Goal: Transaction & Acquisition: Purchase product/service

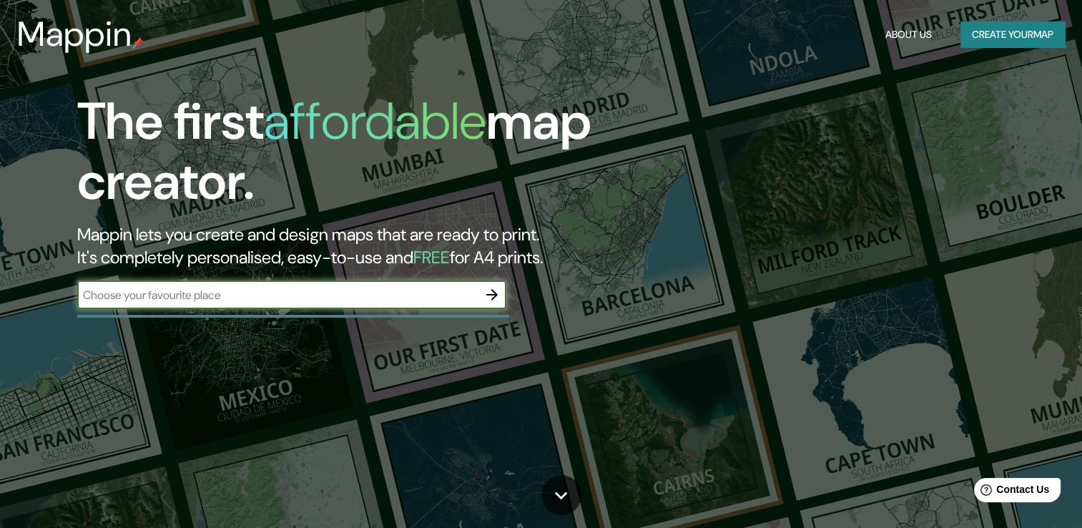
click at [257, 297] on input "text" at bounding box center [277, 295] width 400 height 16
type input "sevilla"
click at [496, 297] on icon "button" at bounding box center [491, 294] width 17 height 17
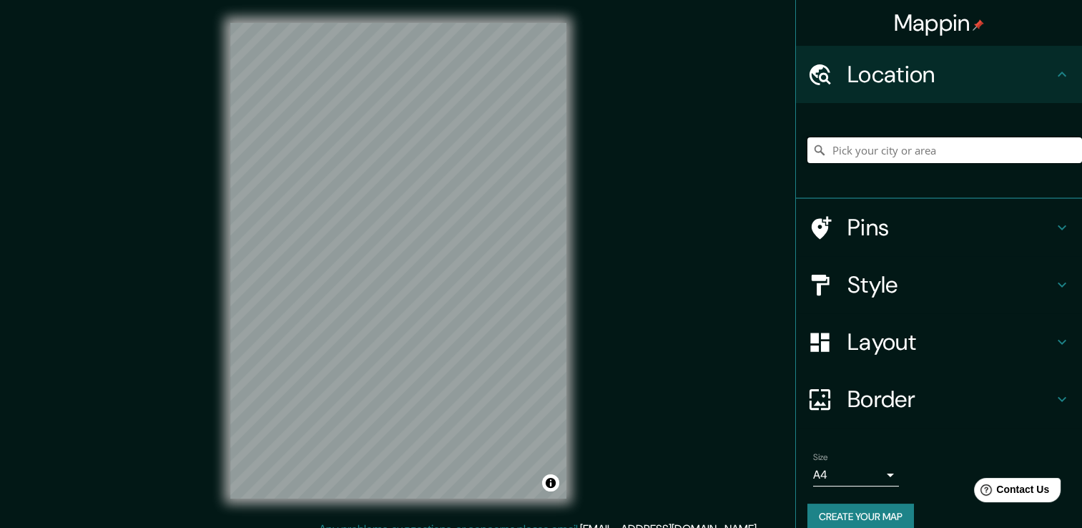
click at [856, 153] on input "Pick your city or area" at bounding box center [944, 150] width 275 height 26
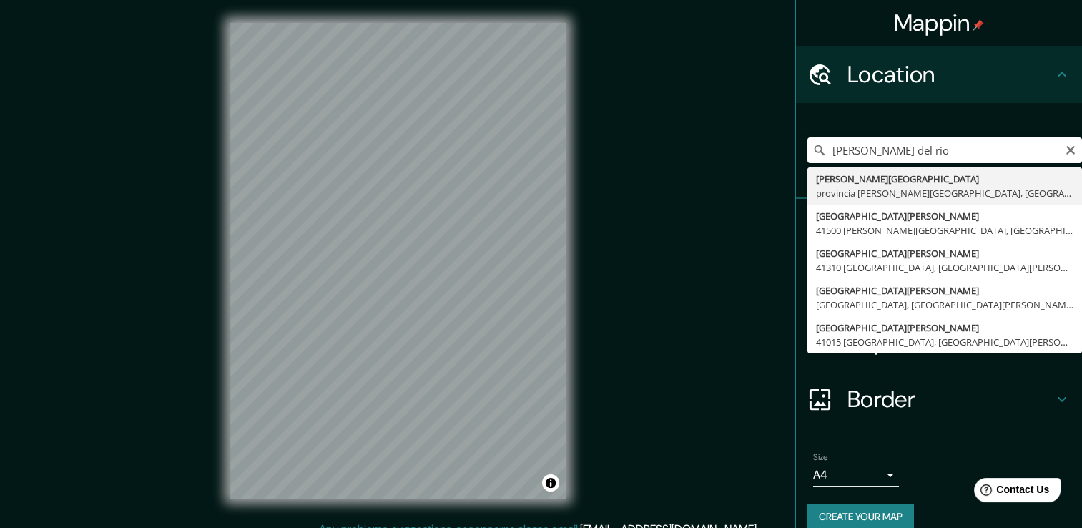
type input "[PERSON_NAME][GEOGRAPHIC_DATA], [GEOGRAPHIC_DATA][PERSON_NAME], [GEOGRAPHIC_DAT…"
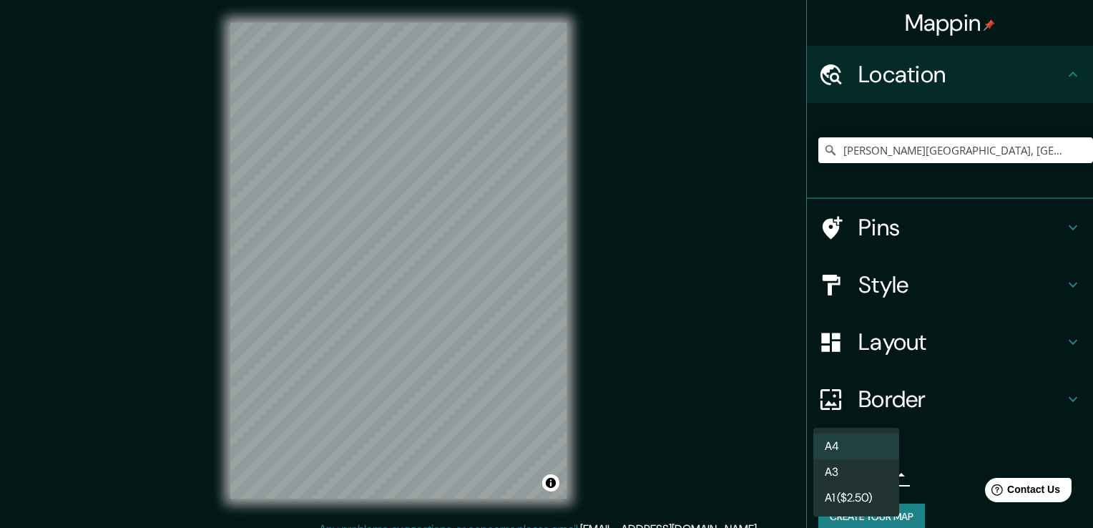
click at [875, 472] on body "Mappin Location Alcalá del Río, provincia de Sevilla, España Pins Style Layout …" at bounding box center [546, 264] width 1093 height 528
click at [839, 473] on li "A3" at bounding box center [856, 472] width 86 height 26
type input "a4"
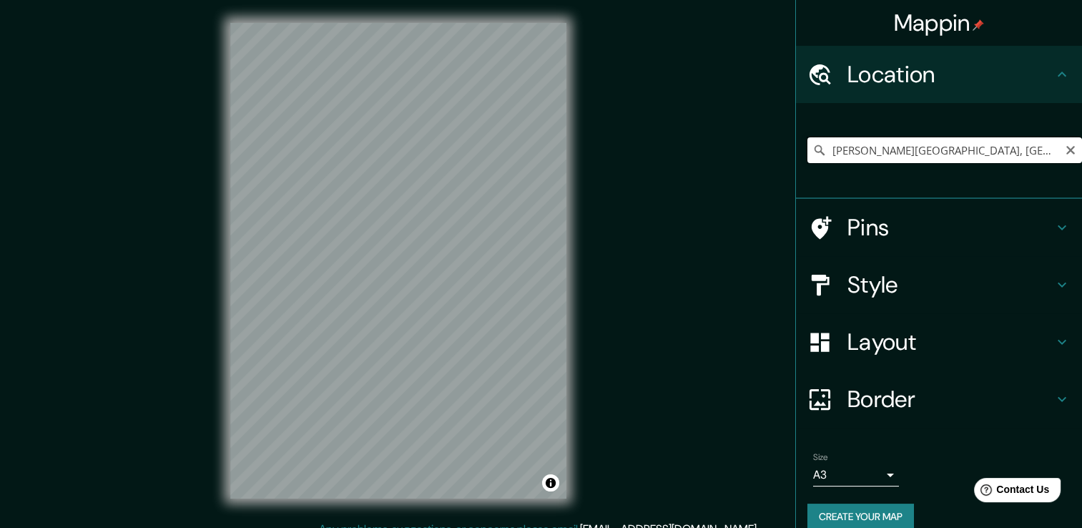
click at [1030, 147] on input "Alcalá del Río, provincia de Sevilla, España" at bounding box center [944, 150] width 275 height 26
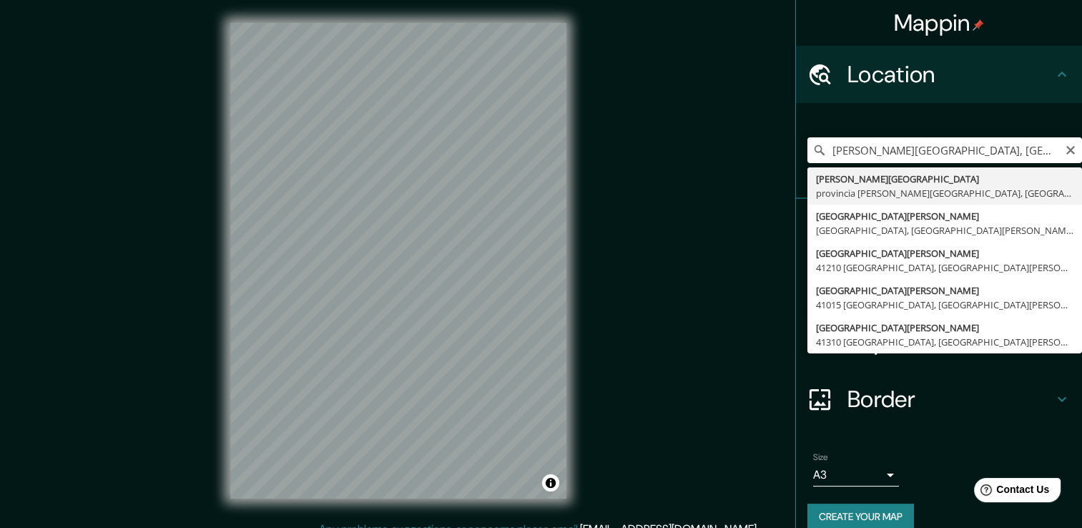
type input "Alcalá del Río, provincia de Sevilla, España"
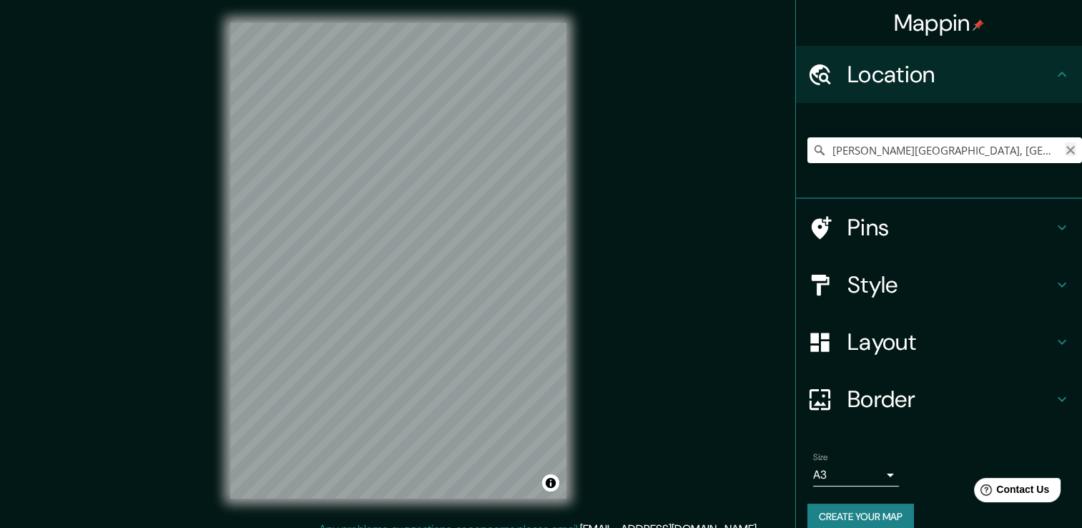
click at [1065, 154] on icon "Clear" at bounding box center [1070, 149] width 11 height 11
click at [924, 153] on input "Pick your city or area" at bounding box center [944, 150] width 275 height 26
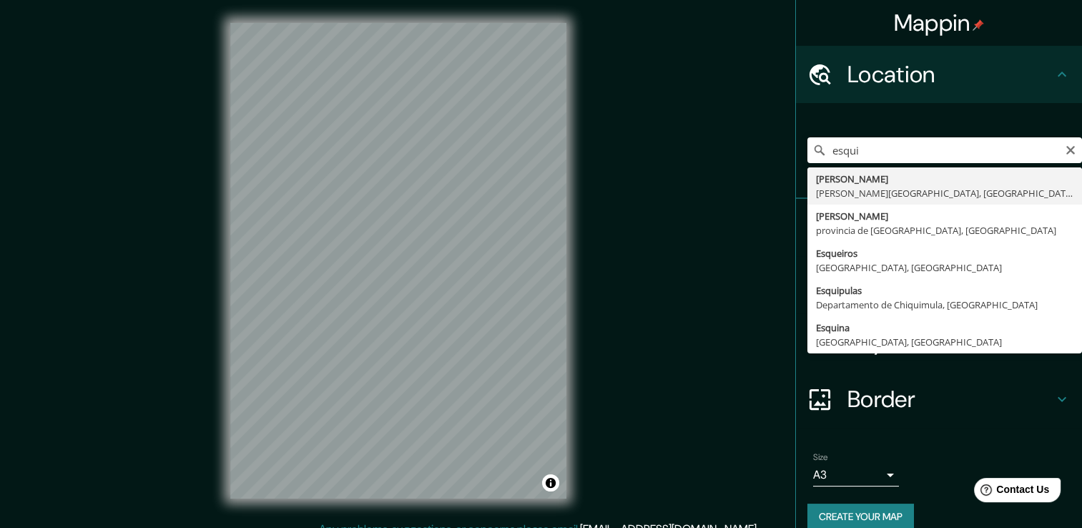
type input "Esquivel, Alcalá del Río, provincia de Sevilla, España"
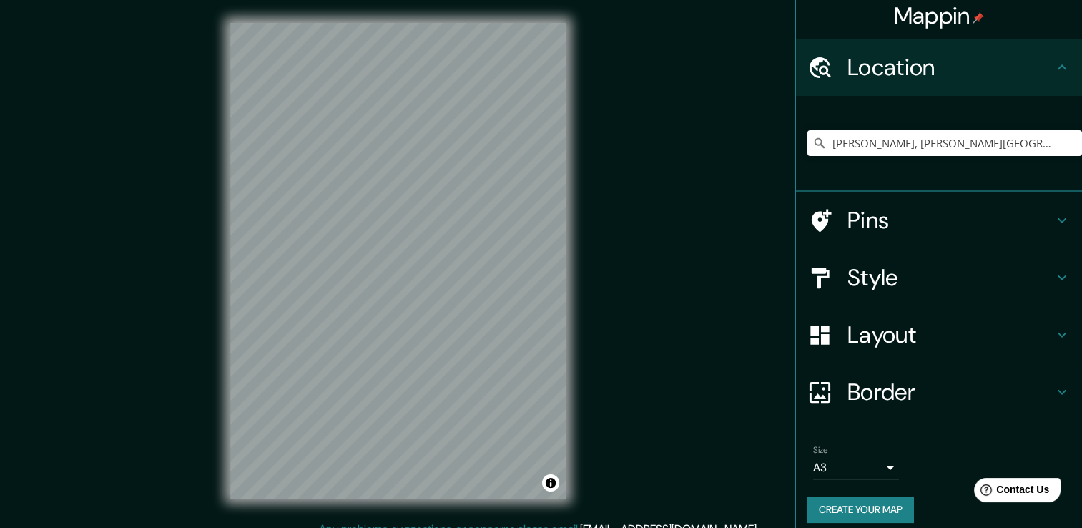
scroll to position [18, 0]
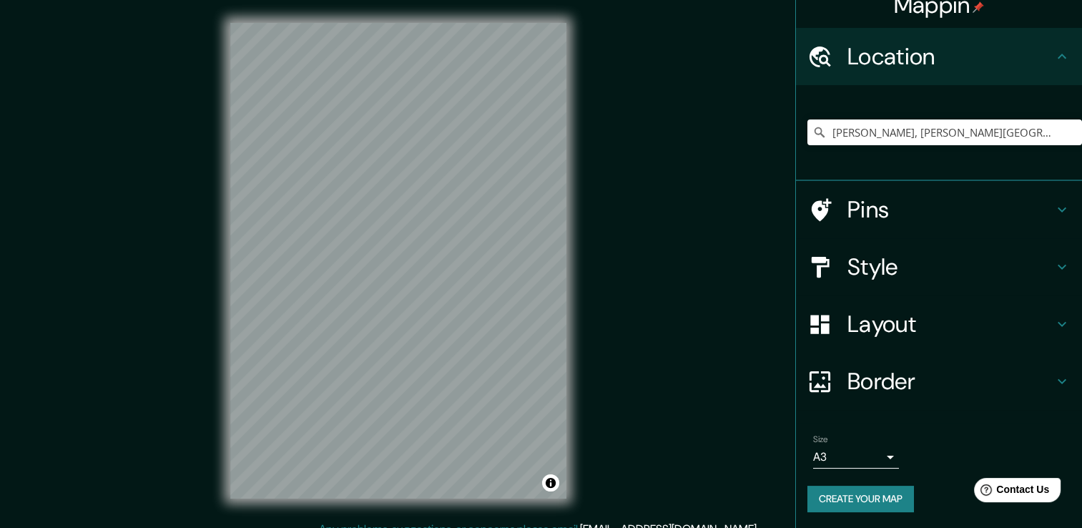
click at [1053, 263] on icon at bounding box center [1061, 266] width 17 height 17
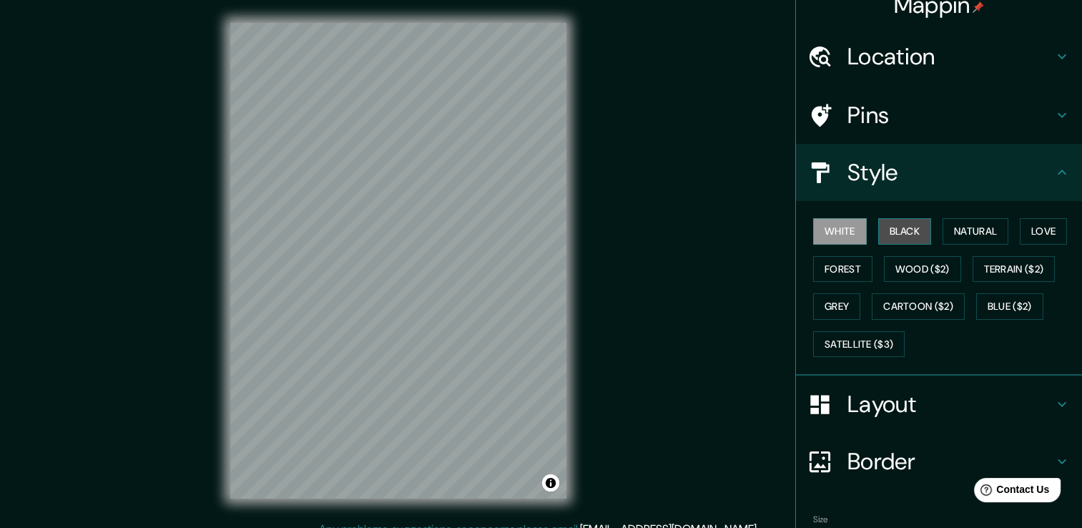
click at [895, 228] on button "Black" at bounding box center [905, 231] width 54 height 26
click at [836, 235] on button "White" at bounding box center [840, 231] width 54 height 26
click at [973, 227] on button "Natural" at bounding box center [976, 231] width 66 height 26
click at [823, 227] on button "White" at bounding box center [840, 231] width 54 height 26
click at [1041, 224] on button "Love" at bounding box center [1043, 231] width 47 height 26
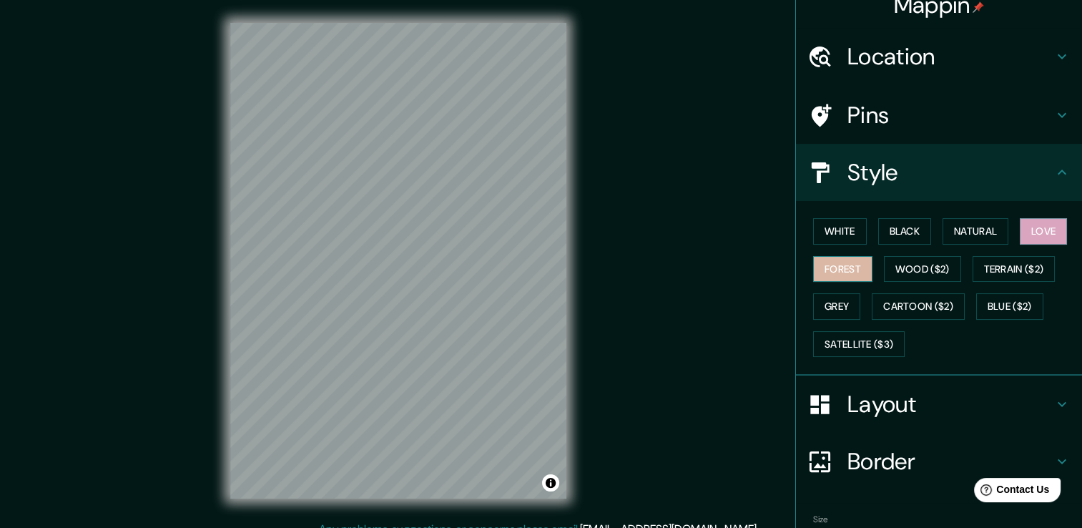
click at [840, 263] on button "Forest" at bounding box center [842, 269] width 59 height 26
click at [838, 302] on button "Grey" at bounding box center [836, 306] width 47 height 26
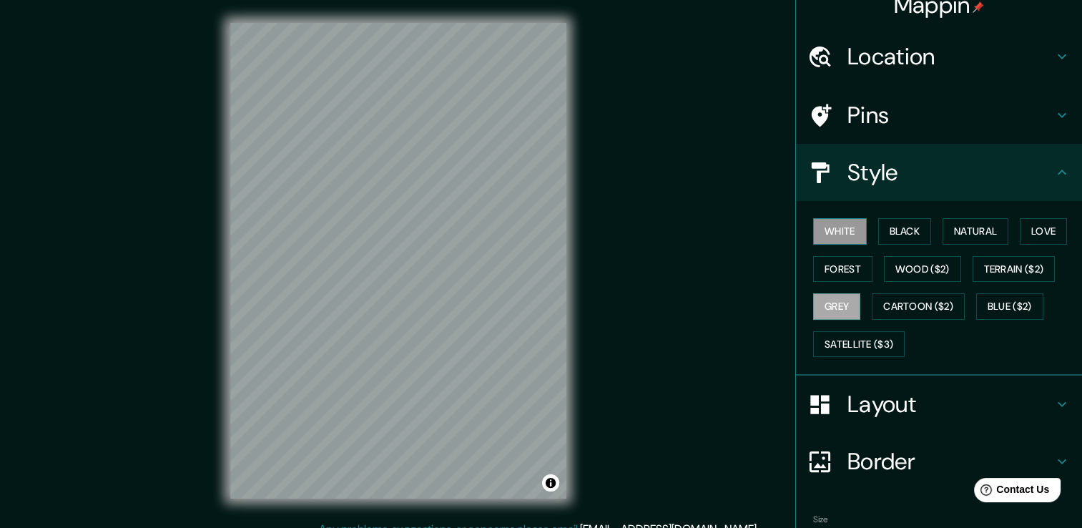
click at [829, 230] on button "White" at bounding box center [840, 231] width 54 height 26
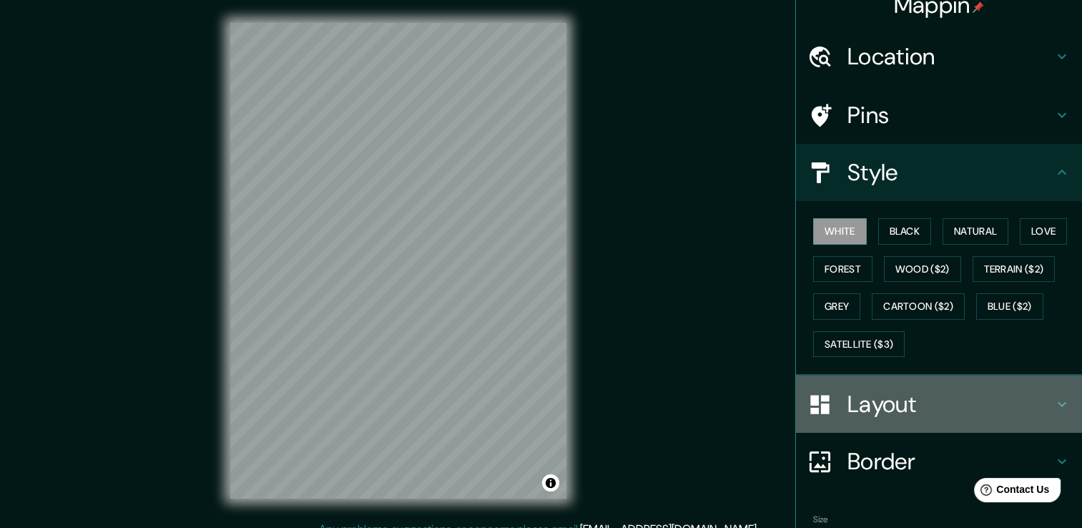
click at [1020, 400] on h4 "Layout" at bounding box center [950, 404] width 206 height 29
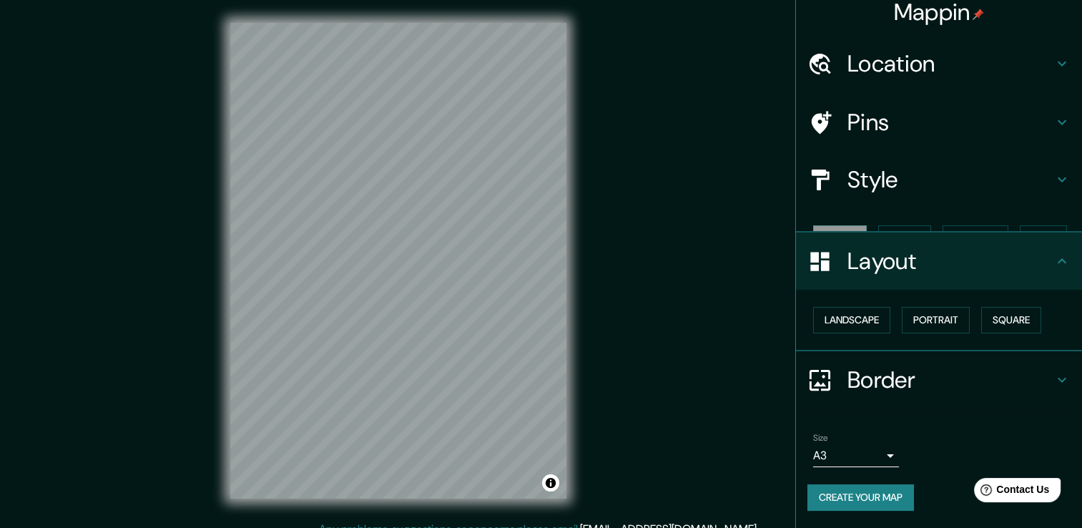
scroll to position [0, 0]
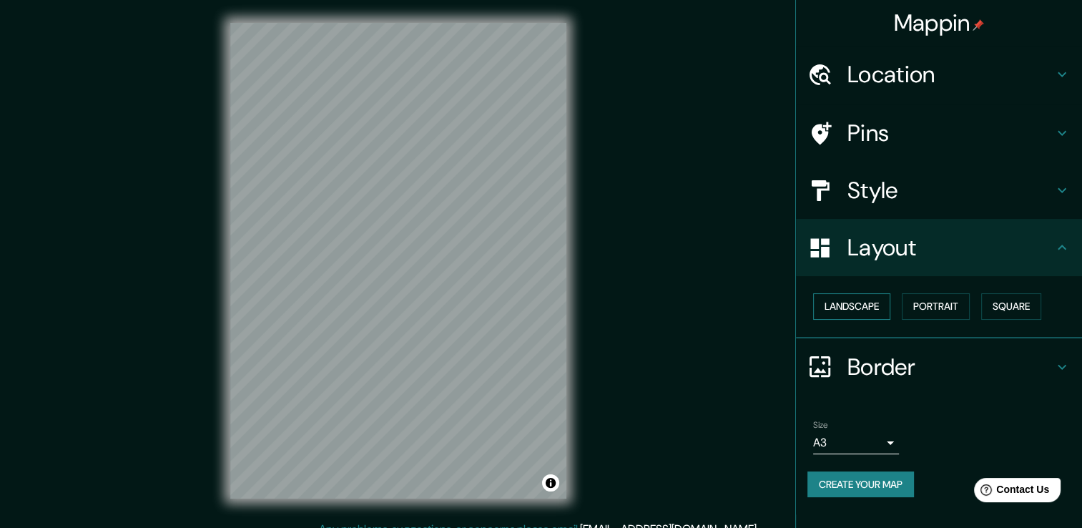
click at [870, 308] on button "Landscape" at bounding box center [851, 306] width 77 height 26
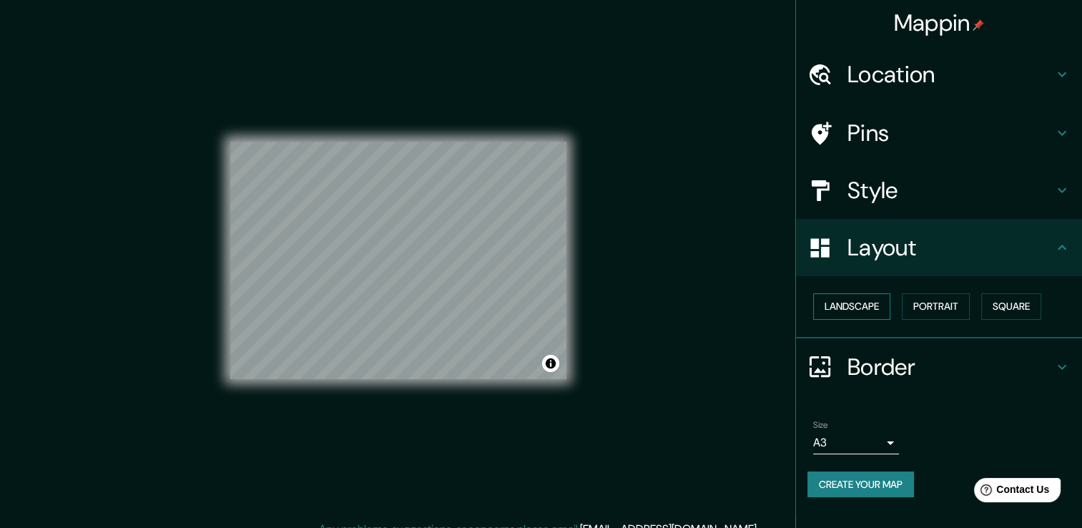
click at [870, 308] on button "Landscape" at bounding box center [851, 306] width 77 height 26
click at [949, 305] on button "Portrait" at bounding box center [936, 306] width 68 height 26
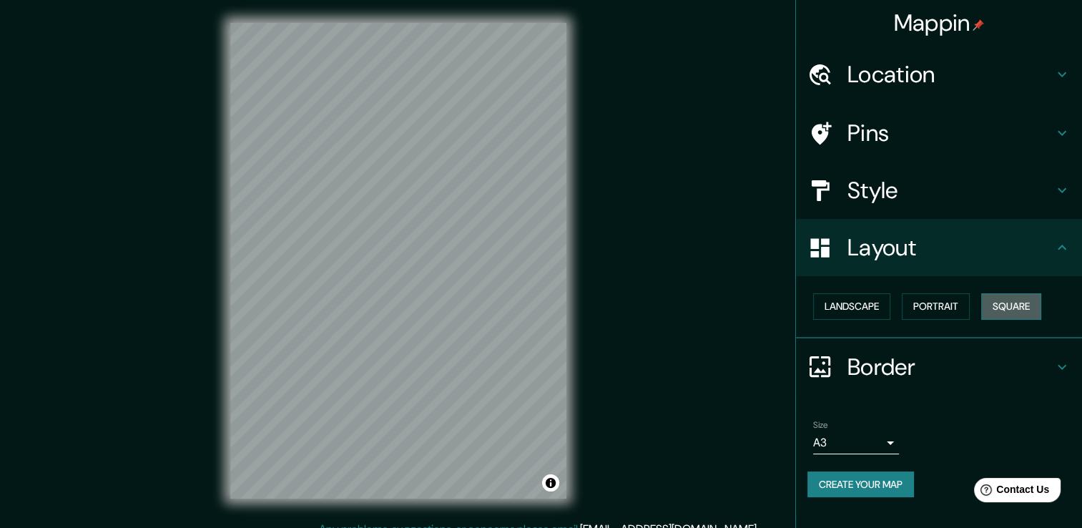
click at [1013, 302] on button "Square" at bounding box center [1011, 306] width 60 height 26
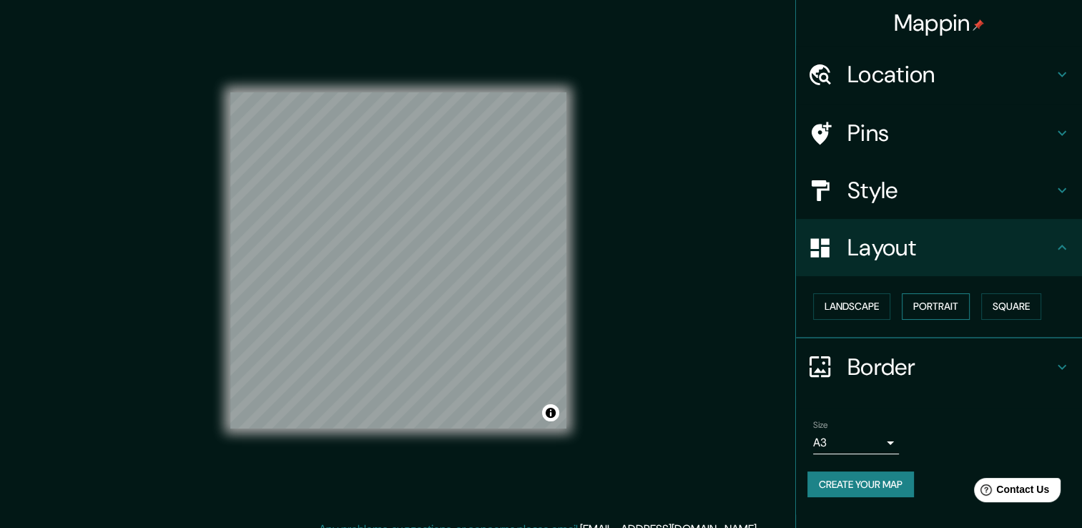
click at [940, 305] on button "Portrait" at bounding box center [936, 306] width 68 height 26
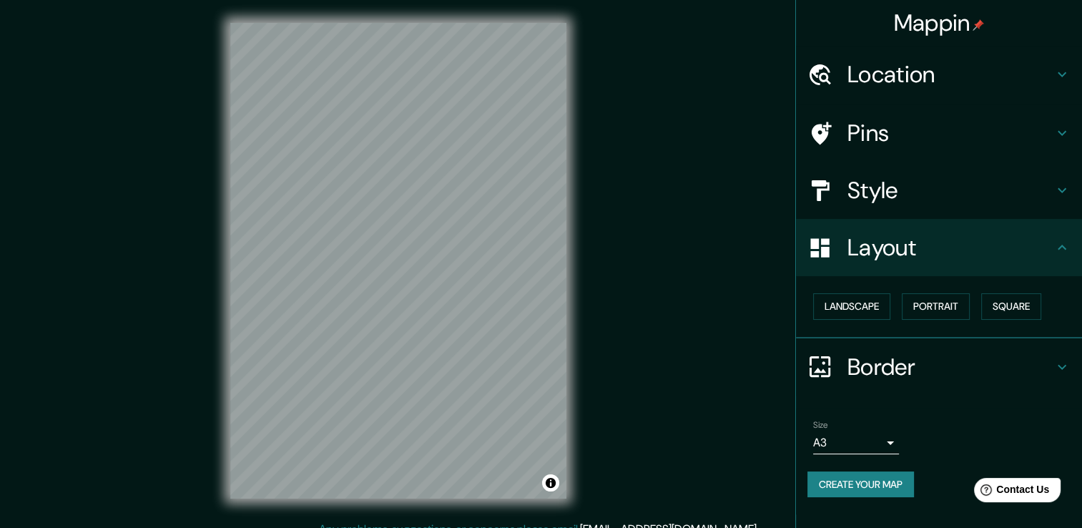
click at [1053, 371] on icon at bounding box center [1061, 366] width 17 height 17
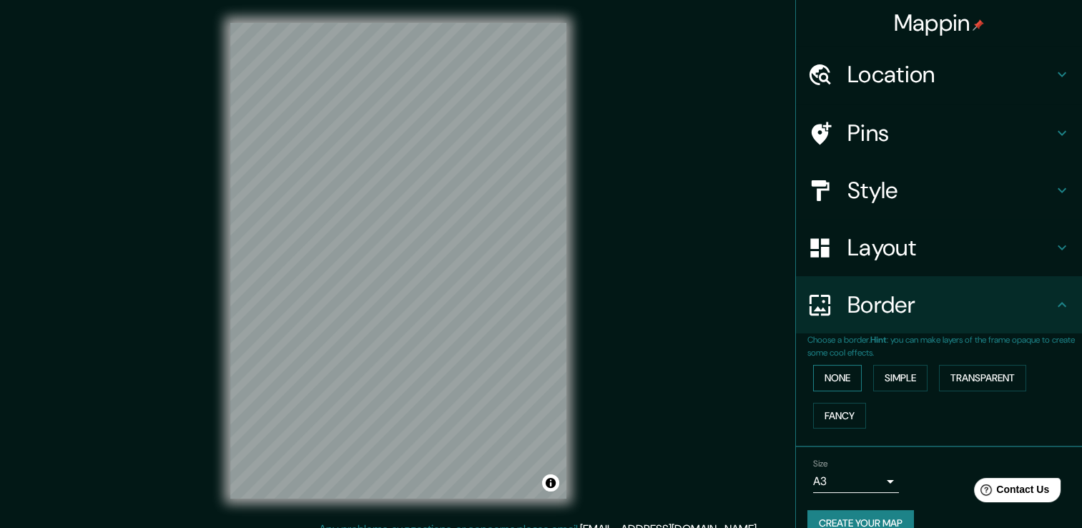
click at [832, 379] on button "None" at bounding box center [837, 378] width 49 height 26
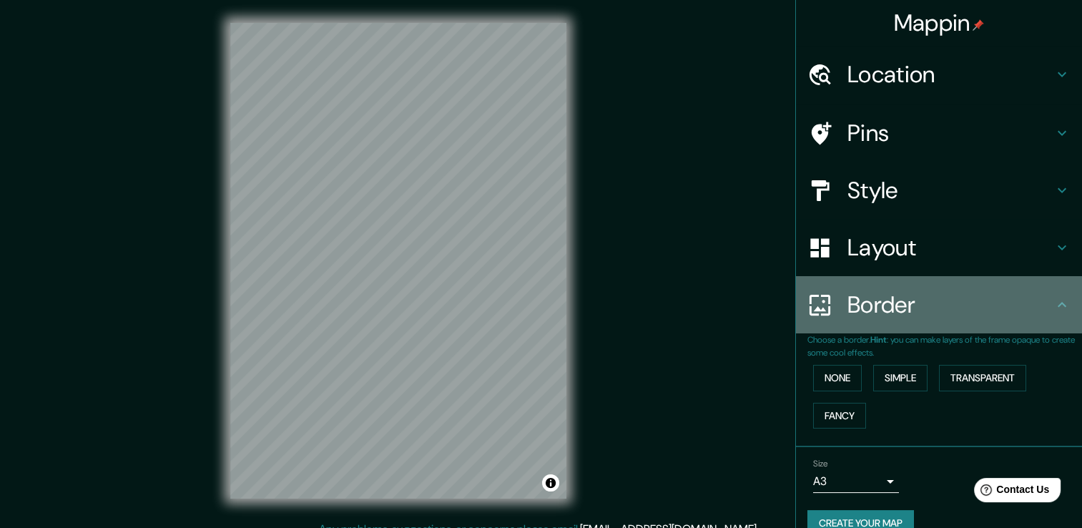
click at [1053, 304] on icon at bounding box center [1061, 304] width 17 height 17
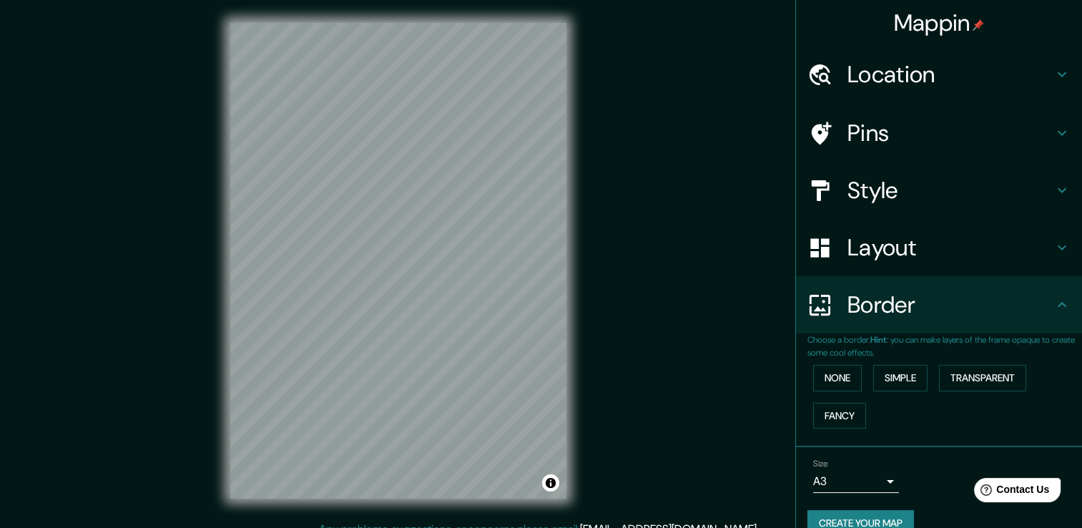
click at [1053, 253] on icon at bounding box center [1061, 247] width 17 height 17
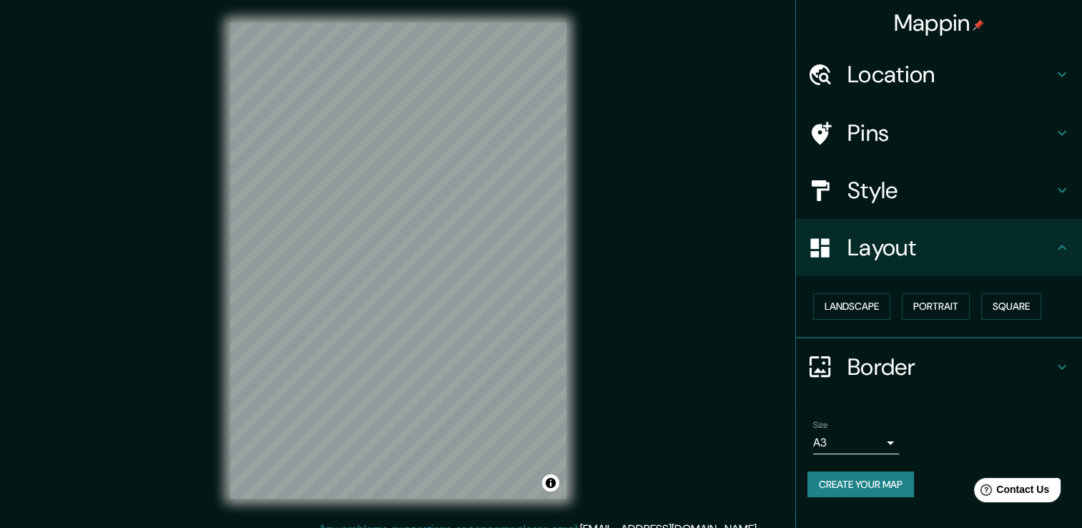
click at [1053, 247] on icon at bounding box center [1061, 247] width 17 height 17
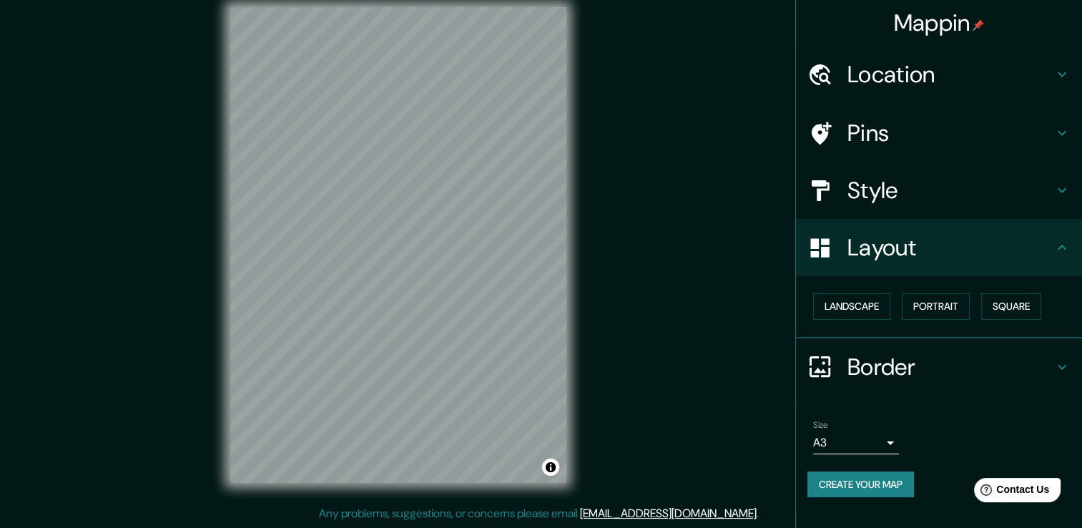
click at [890, 479] on button "Create your map" at bounding box center [860, 484] width 107 height 26
click at [896, 482] on button "Create your map" at bounding box center [860, 484] width 107 height 26
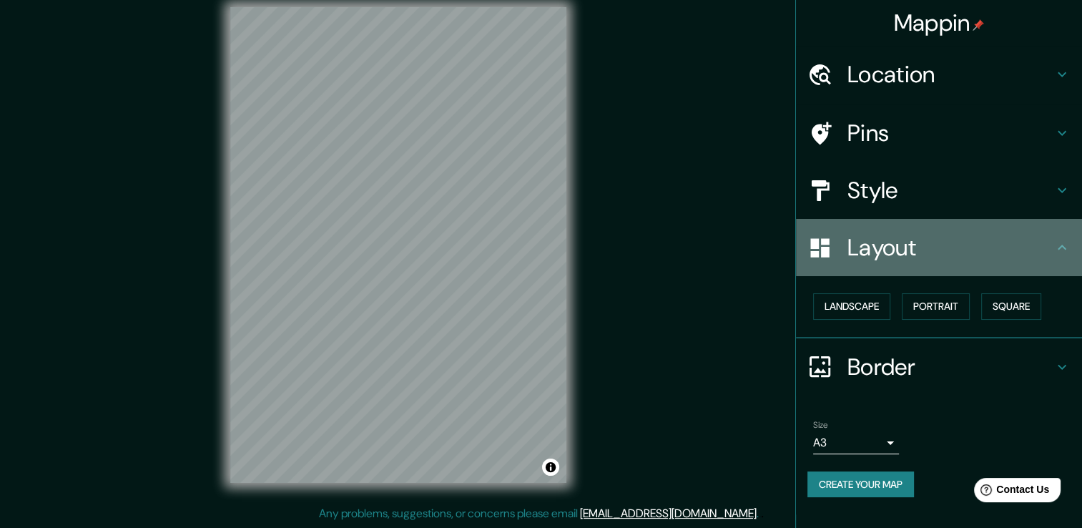
click at [1068, 247] on icon at bounding box center [1061, 247] width 17 height 17
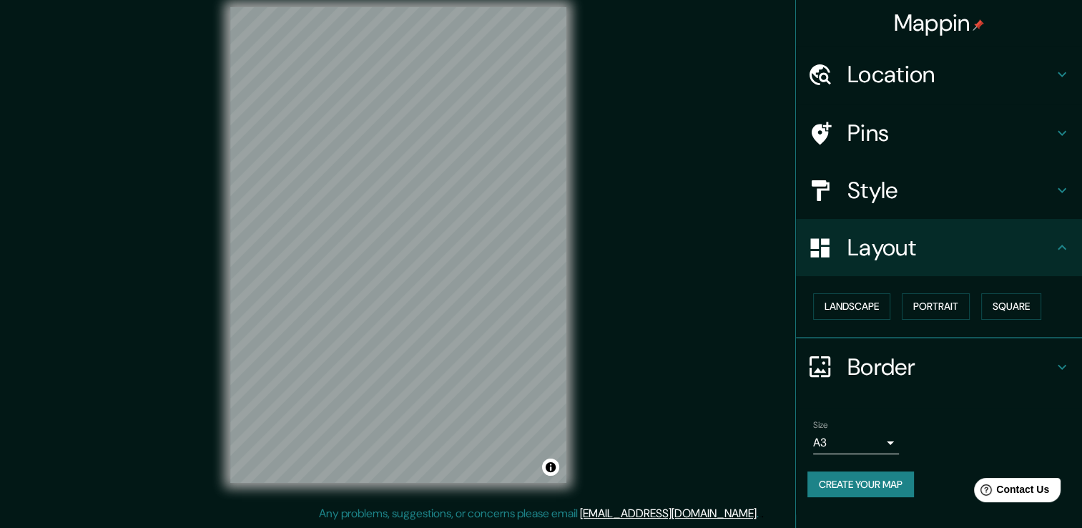
click at [1061, 365] on icon at bounding box center [1061, 366] width 17 height 17
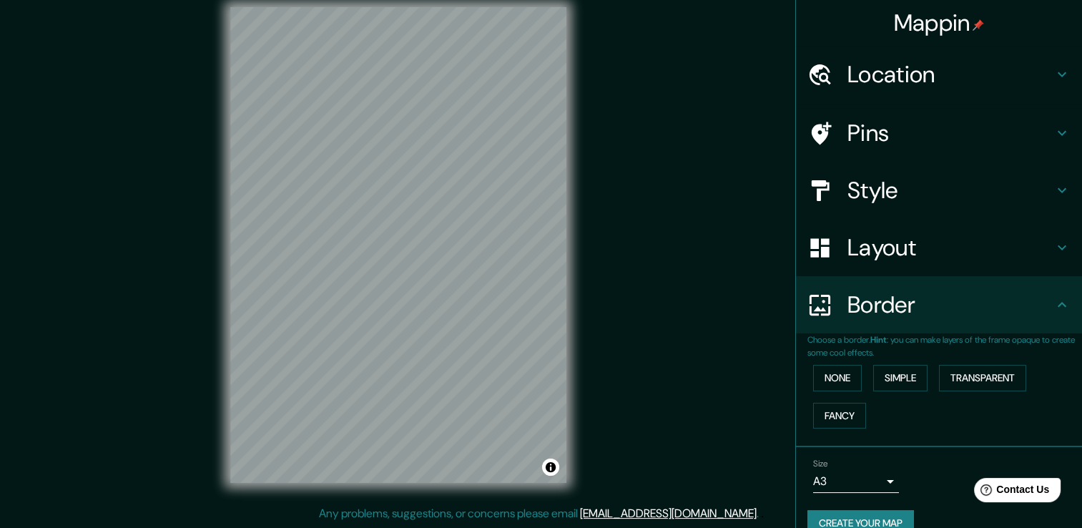
click at [1053, 300] on icon at bounding box center [1061, 304] width 17 height 17
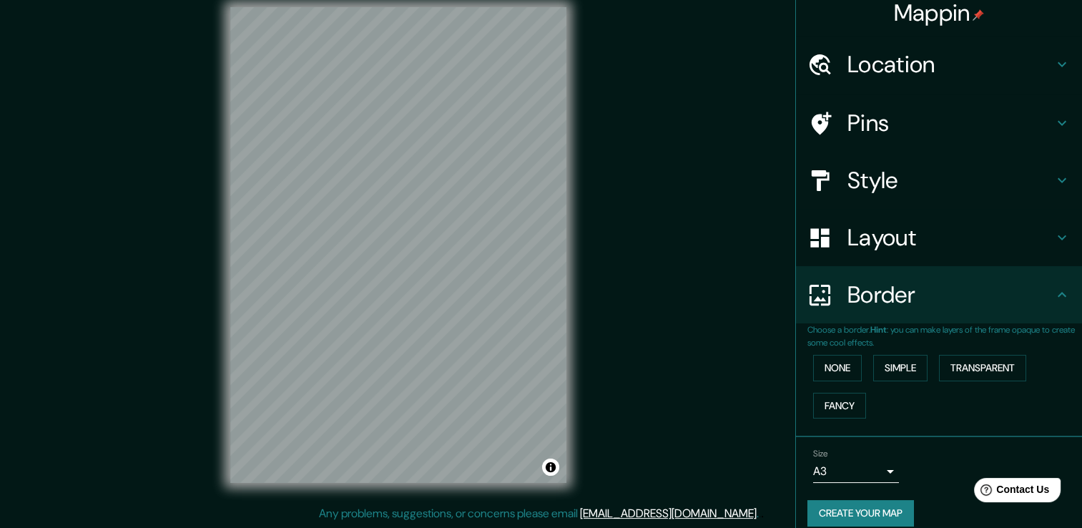
scroll to position [24, 0]
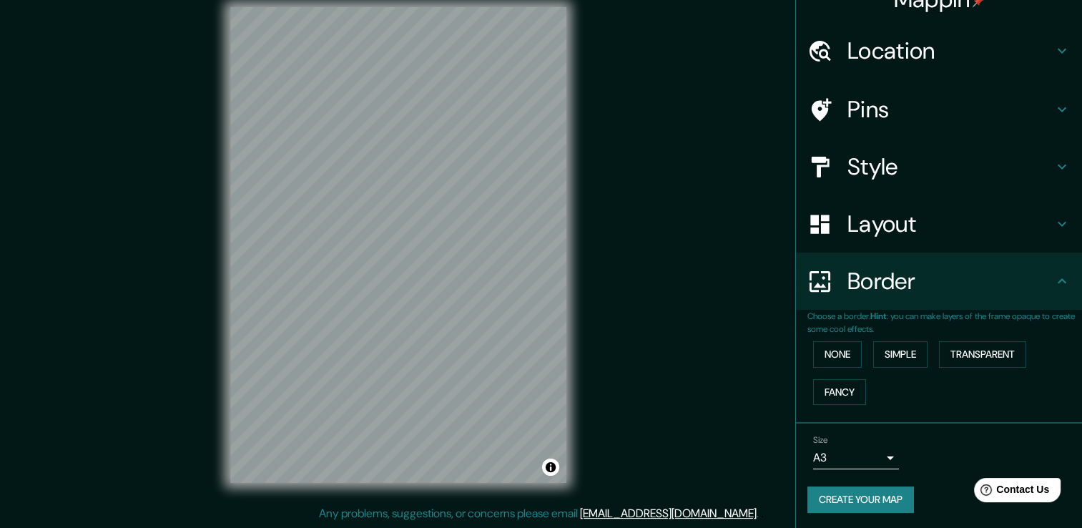
click at [885, 498] on button "Create your map" at bounding box center [860, 499] width 107 height 26
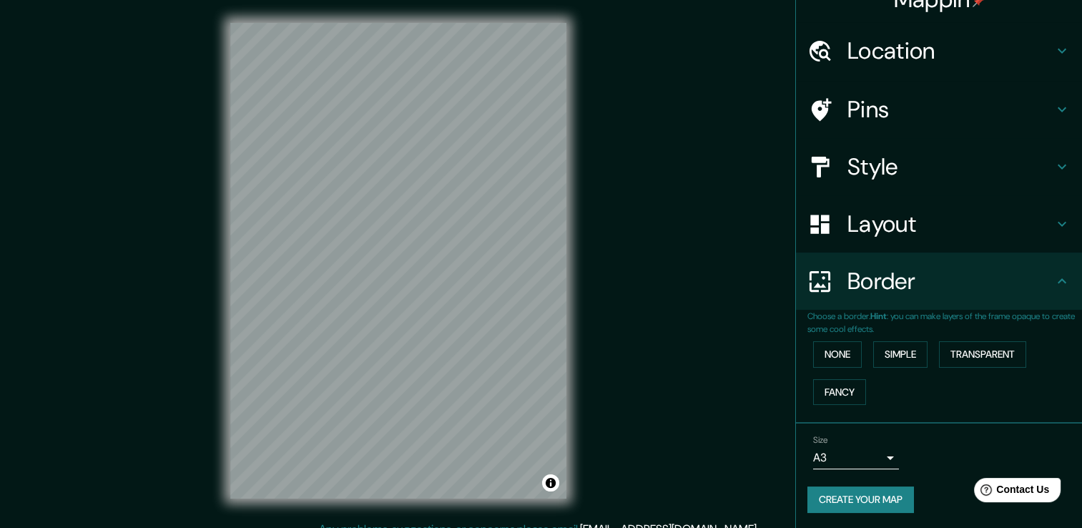
drag, startPoint x: 884, startPoint y: 501, endPoint x: 989, endPoint y: 16, distance: 496.1
click at [863, 493] on button "Create your map" at bounding box center [860, 499] width 107 height 26
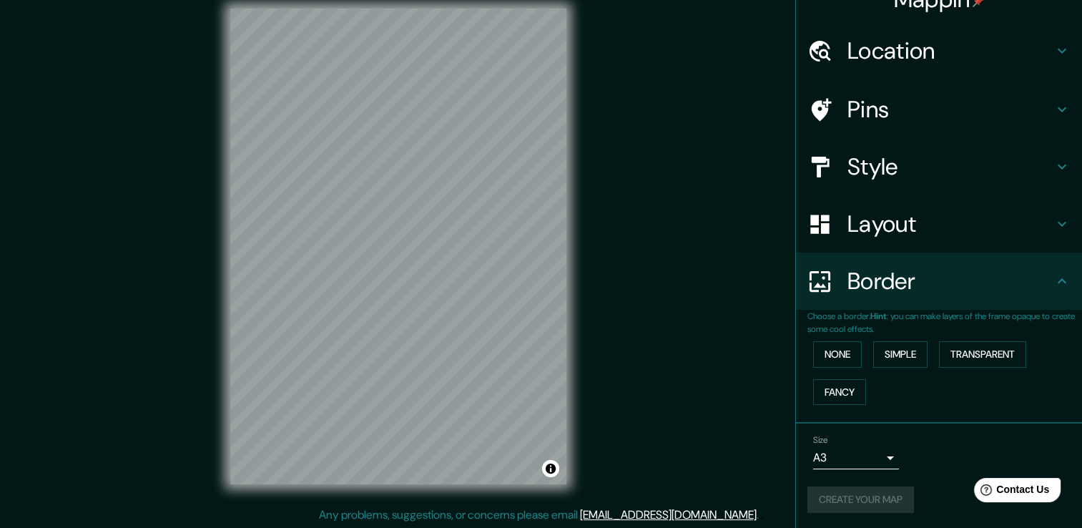
scroll to position [16, 0]
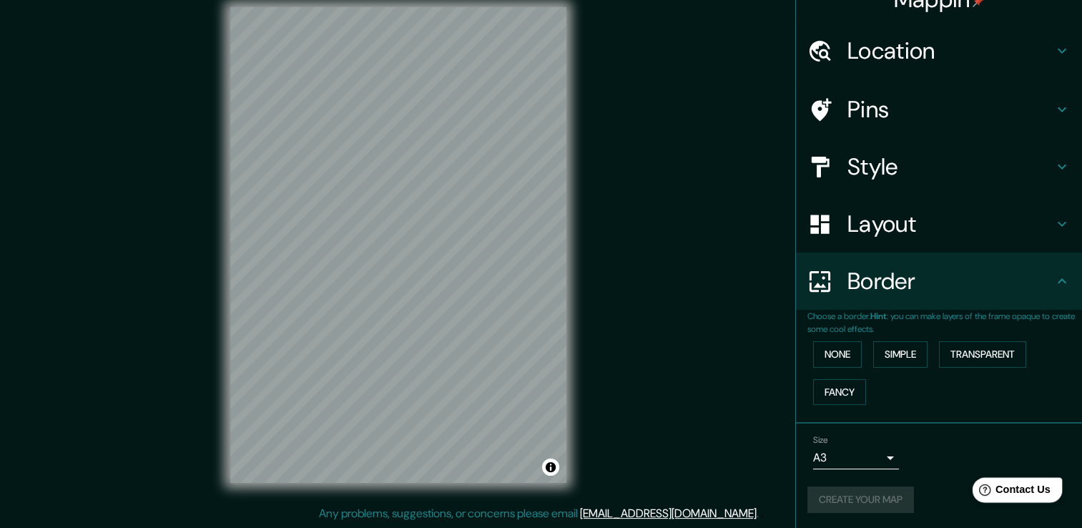
click at [1013, 498] on div "Help Contact Us" at bounding box center [1018, 489] width 90 height 25
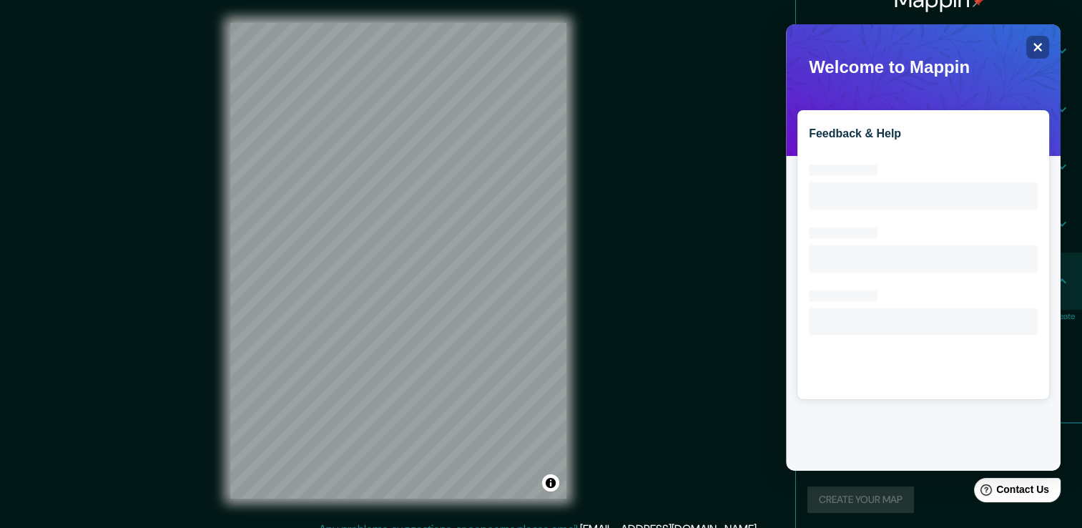
scroll to position [0, 0]
click at [1041, 46] on icon "Close" at bounding box center [1037, 46] width 11 height 11
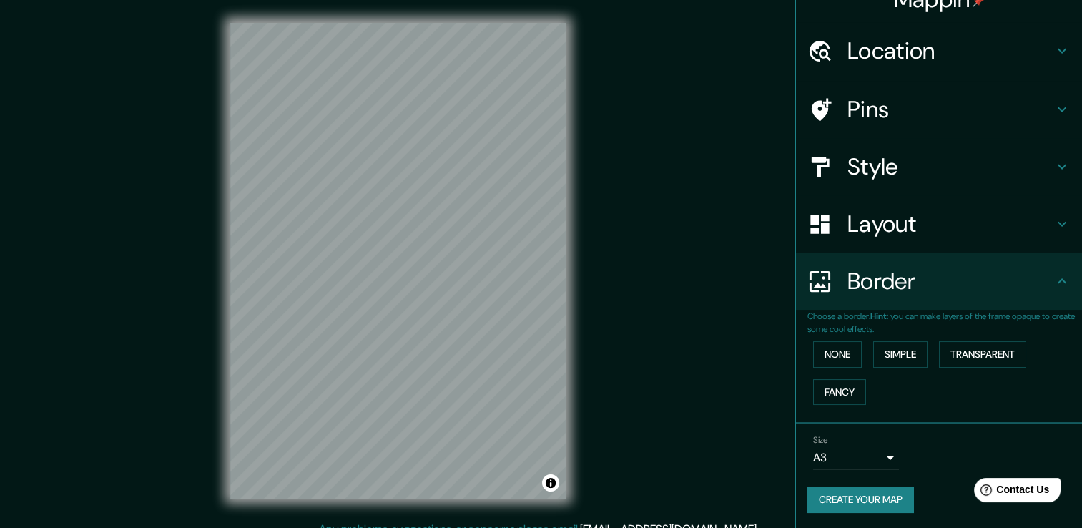
click at [860, 494] on button "Create your map" at bounding box center [860, 499] width 107 height 26
click at [857, 498] on button "Create your map" at bounding box center [860, 499] width 107 height 26
click at [895, 496] on button "Create your map" at bounding box center [860, 499] width 107 height 26
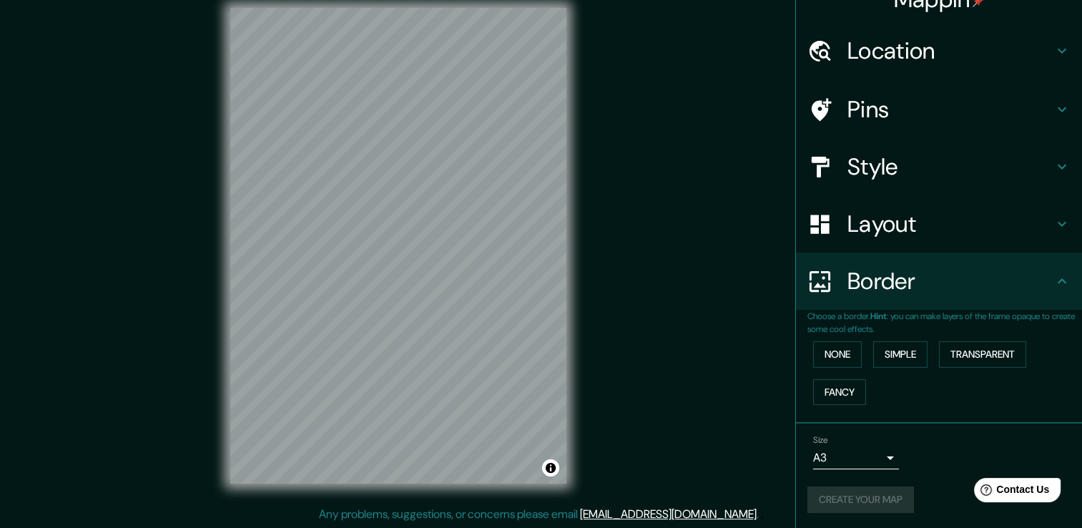
scroll to position [16, 0]
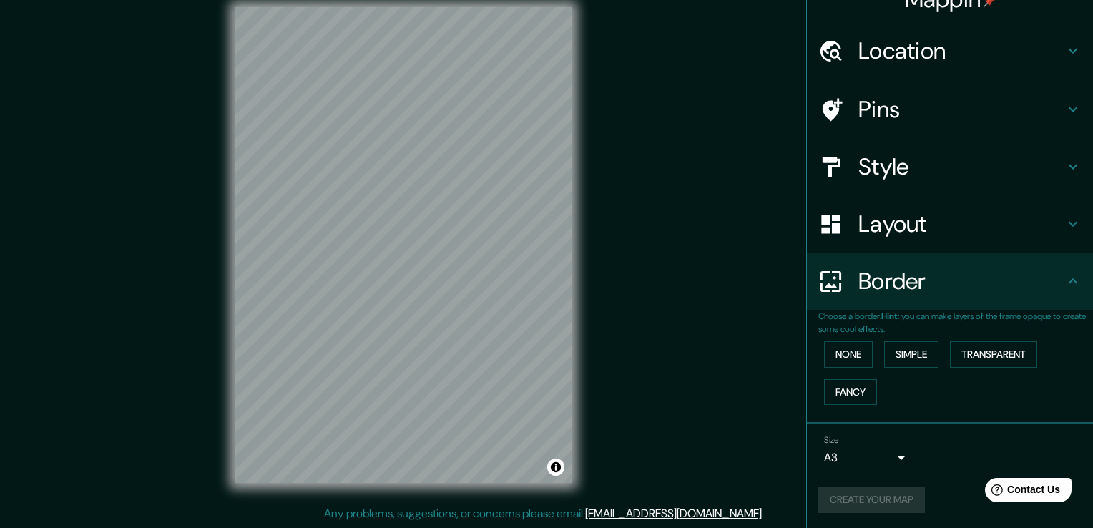
click at [884, 462] on body "Mappin Location Esquivel, Alcalá del Río, provincia de Sevilla, España Pins Sty…" at bounding box center [546, 248] width 1093 height 528
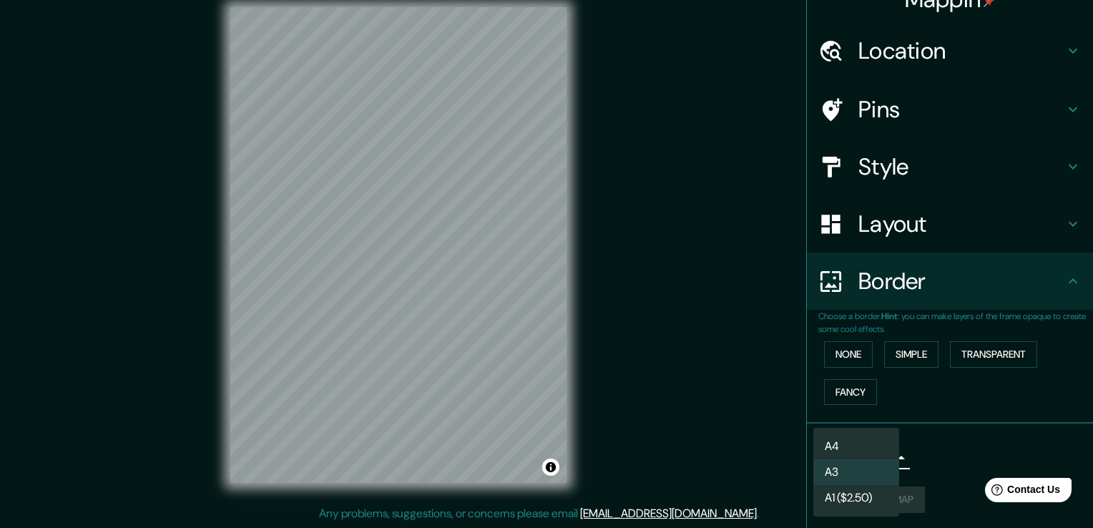
click at [856, 451] on li "A4" at bounding box center [856, 446] width 86 height 26
type input "single"
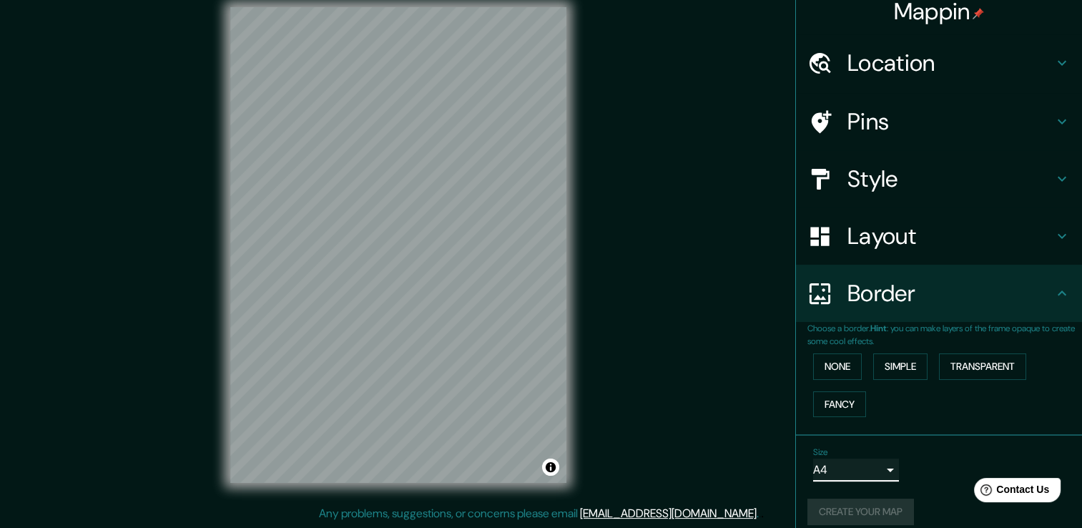
scroll to position [0, 0]
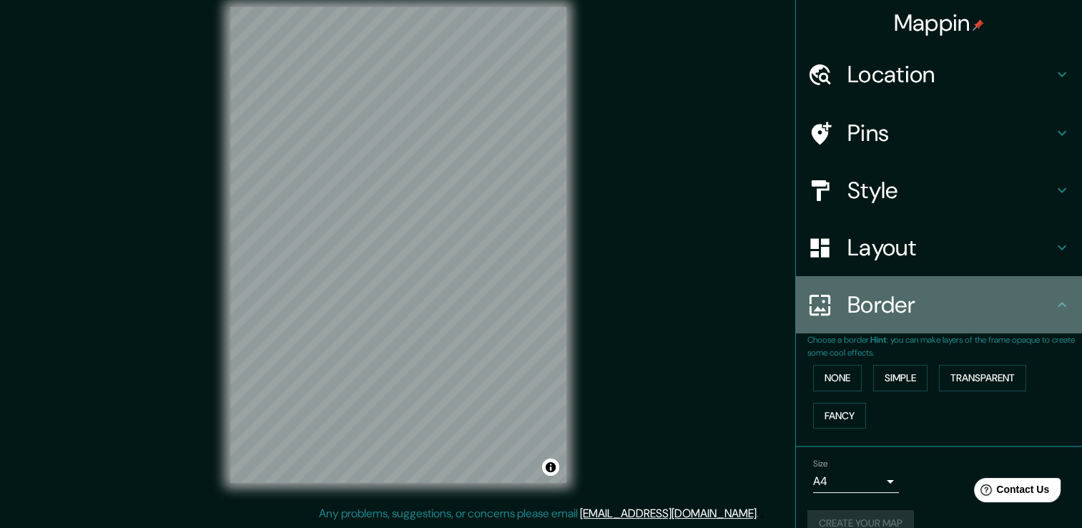
click at [1053, 308] on icon at bounding box center [1061, 304] width 17 height 17
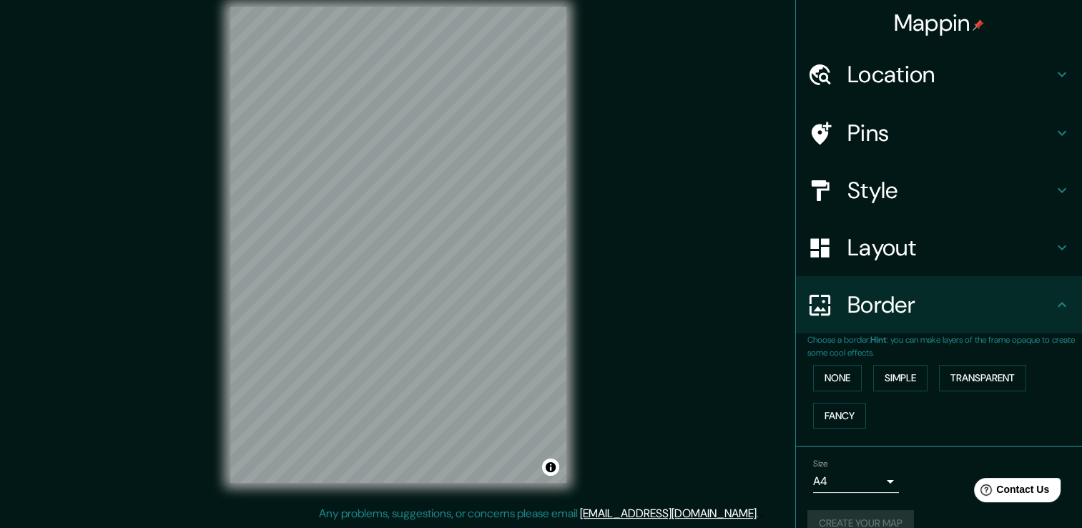
click at [1053, 310] on icon at bounding box center [1061, 304] width 17 height 17
click at [1053, 249] on icon at bounding box center [1061, 247] width 17 height 17
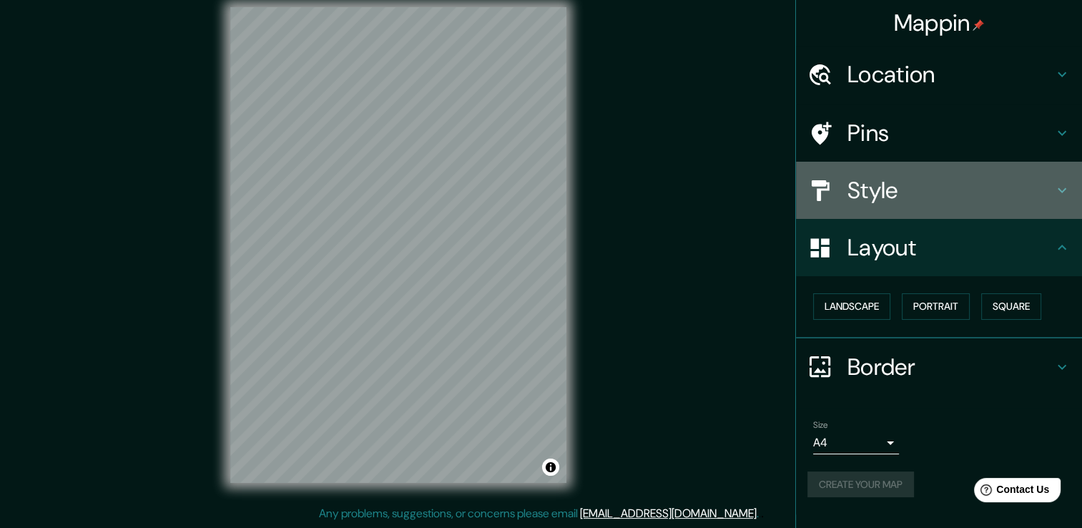
click at [1061, 192] on icon at bounding box center [1062, 190] width 9 height 5
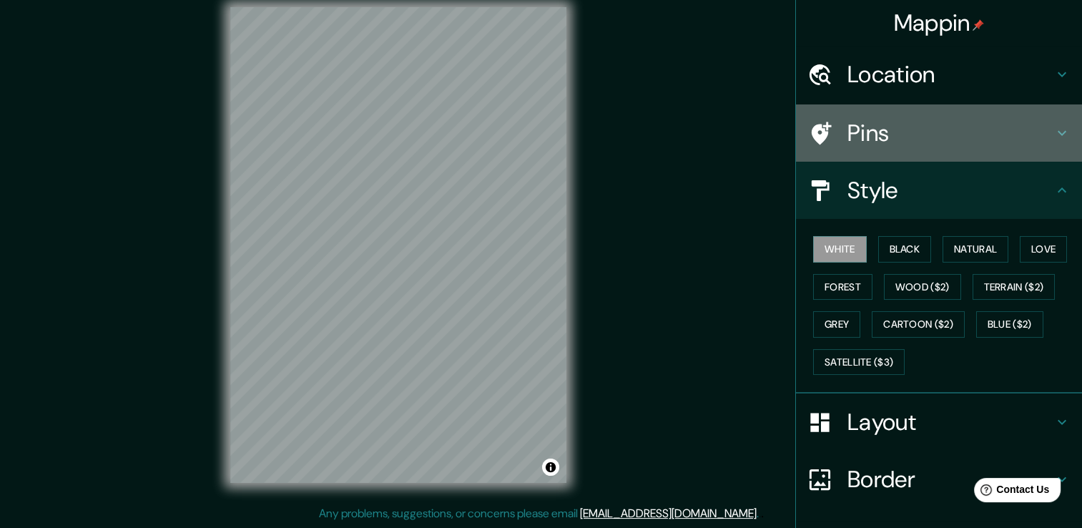
click at [1053, 130] on icon at bounding box center [1061, 132] width 17 height 17
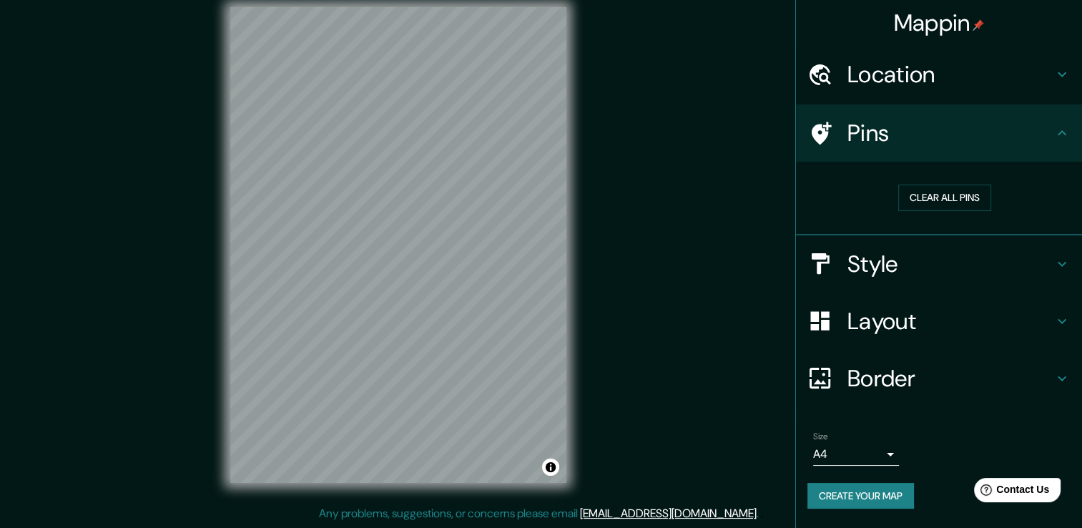
click at [1058, 73] on icon at bounding box center [1062, 74] width 9 height 5
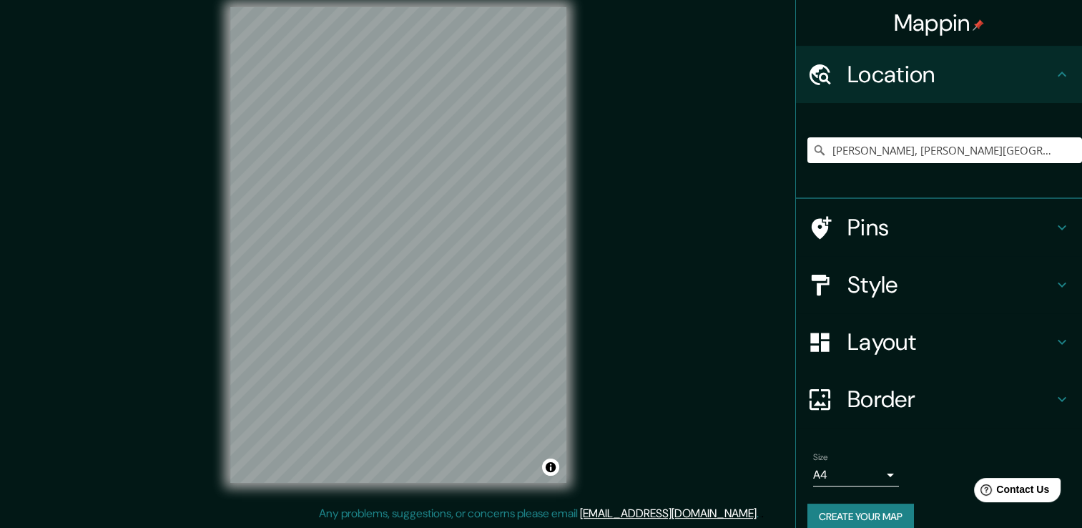
click at [885, 516] on button "Create your map" at bounding box center [860, 516] width 107 height 26
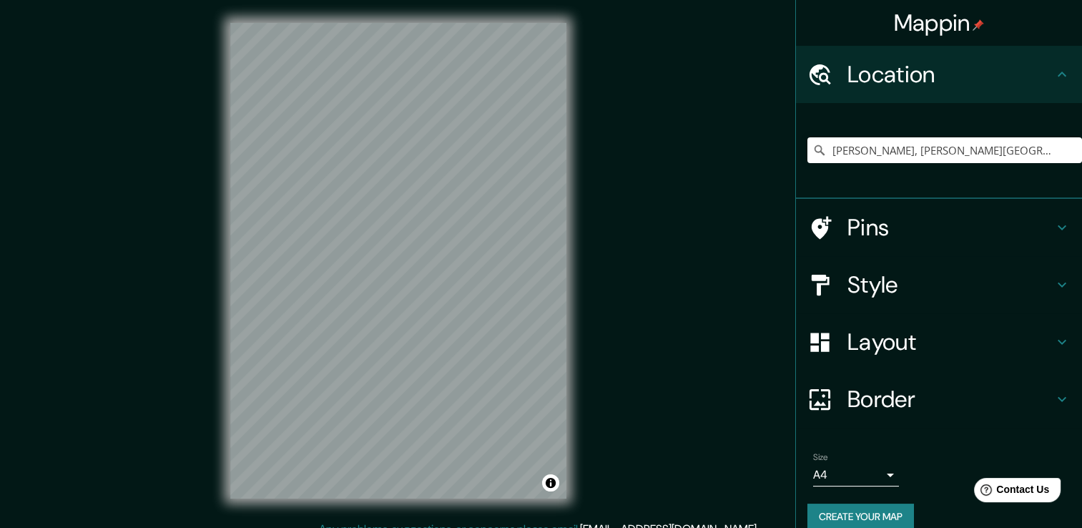
click at [883, 77] on h4 "Location" at bounding box center [950, 74] width 206 height 29
click at [1032, 64] on h4 "Location" at bounding box center [950, 74] width 206 height 29
click at [892, 516] on button "Create your map" at bounding box center [860, 516] width 107 height 26
click at [905, 143] on input "Pick your city or area" at bounding box center [944, 150] width 275 height 26
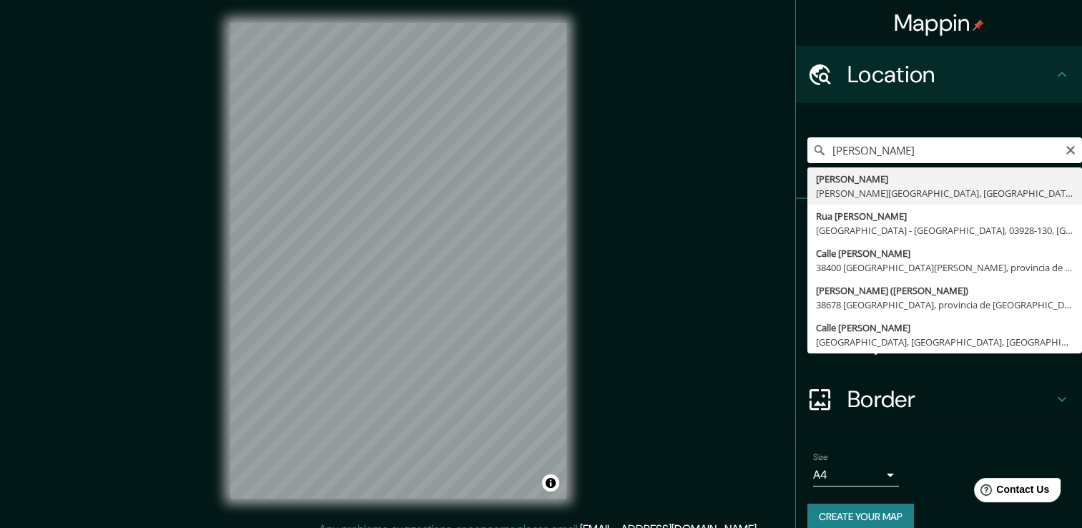
type input "Esquivel, Alcalá del Río, provincia de Sevilla, España"
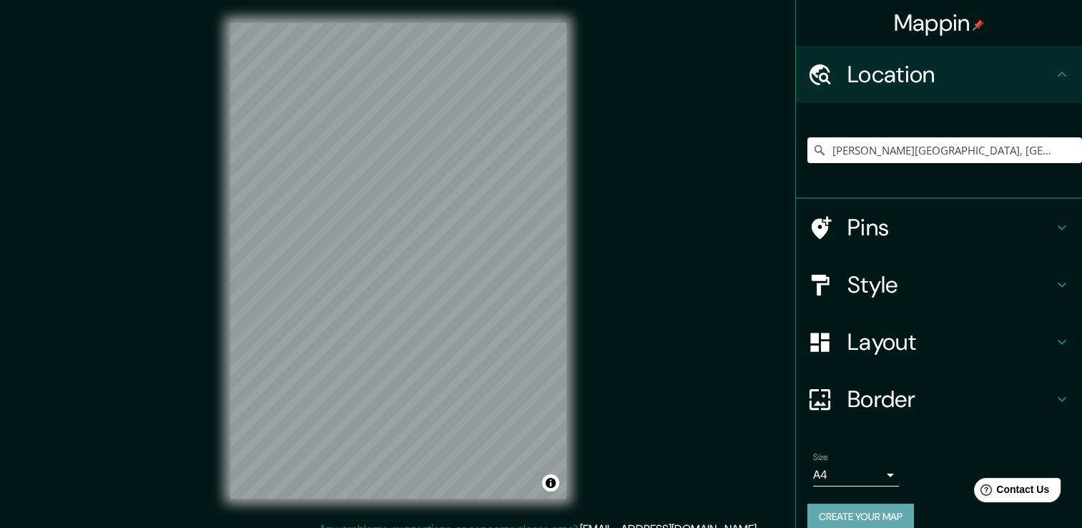
click at [867, 512] on button "Create your map" at bounding box center [860, 516] width 107 height 26
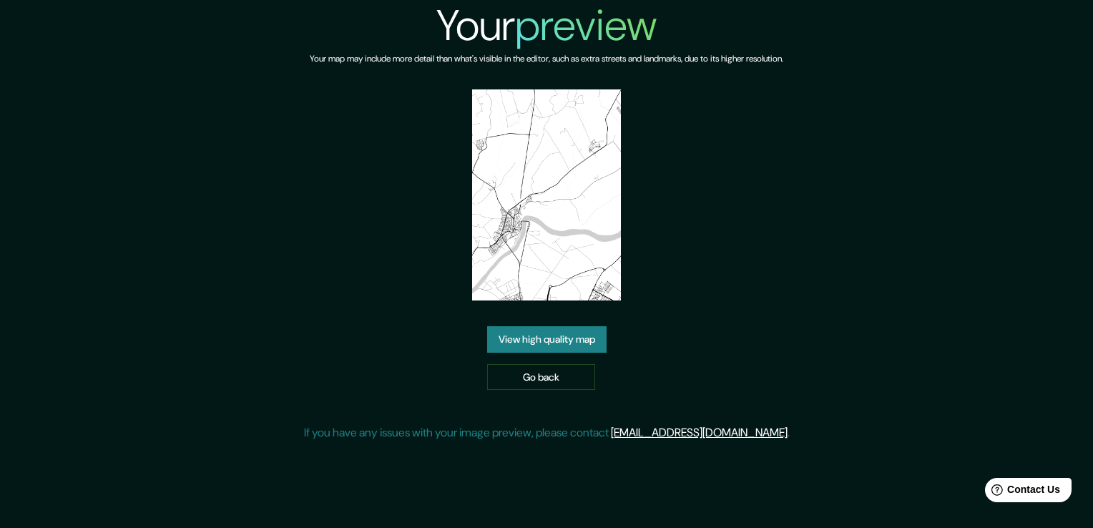
click at [571, 340] on link "View high quality map" at bounding box center [546, 339] width 119 height 26
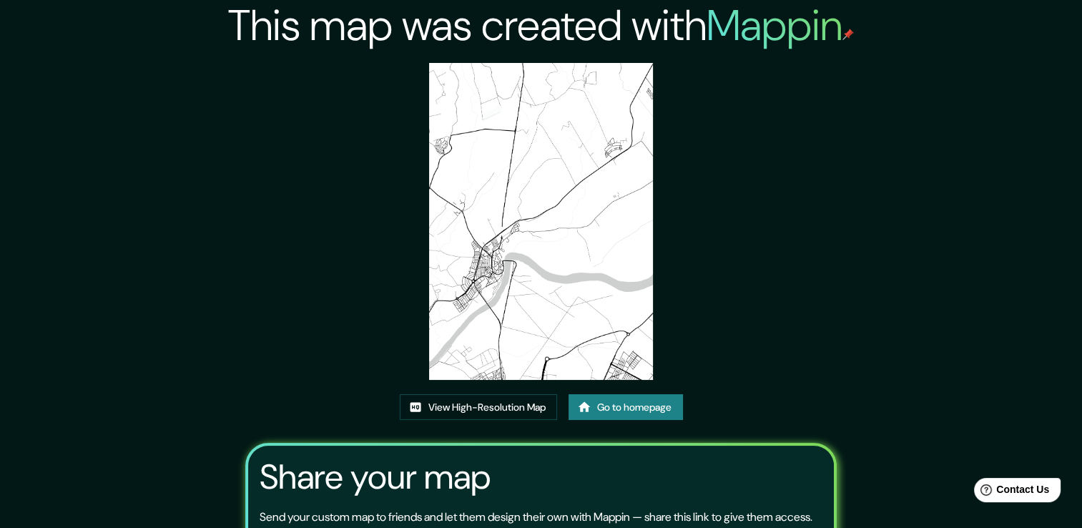
click at [532, 195] on img at bounding box center [541, 221] width 224 height 317
drag, startPoint x: 562, startPoint y: 309, endPoint x: 777, endPoint y: 255, distance: 221.3
click at [777, 255] on div "This map was created with Mappin View High-Resolution Map Go to homepage Share …" at bounding box center [541, 328] width 626 height 657
click at [491, 408] on link "View High-Resolution Map" at bounding box center [478, 407] width 157 height 26
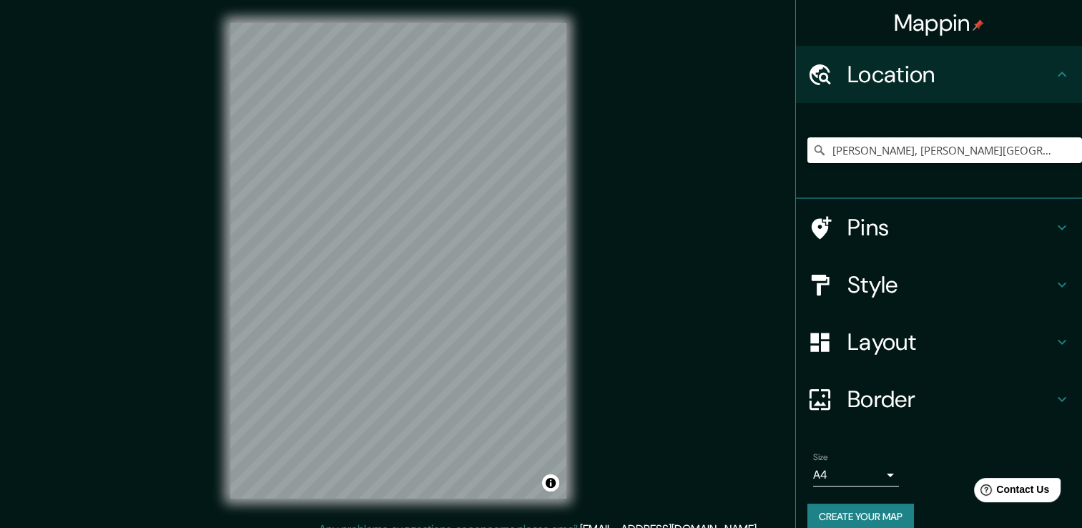
click at [957, 157] on input "[PERSON_NAME], [PERSON_NAME][GEOGRAPHIC_DATA], [GEOGRAPHIC_DATA][PERSON_NAME], …" at bounding box center [944, 150] width 275 height 26
click at [970, 142] on input "[PERSON_NAME][GEOGRAPHIC_DATA], [GEOGRAPHIC_DATA][PERSON_NAME], [GEOGRAPHIC_DAT…" at bounding box center [944, 150] width 275 height 26
drag, startPoint x: 1053, startPoint y: 144, endPoint x: 981, endPoint y: 147, distance: 72.3
click at [981, 147] on input "[PERSON_NAME][GEOGRAPHIC_DATA], [GEOGRAPHIC_DATA][PERSON_NAME], [GEOGRAPHIC_DAT…" at bounding box center [944, 150] width 275 height 26
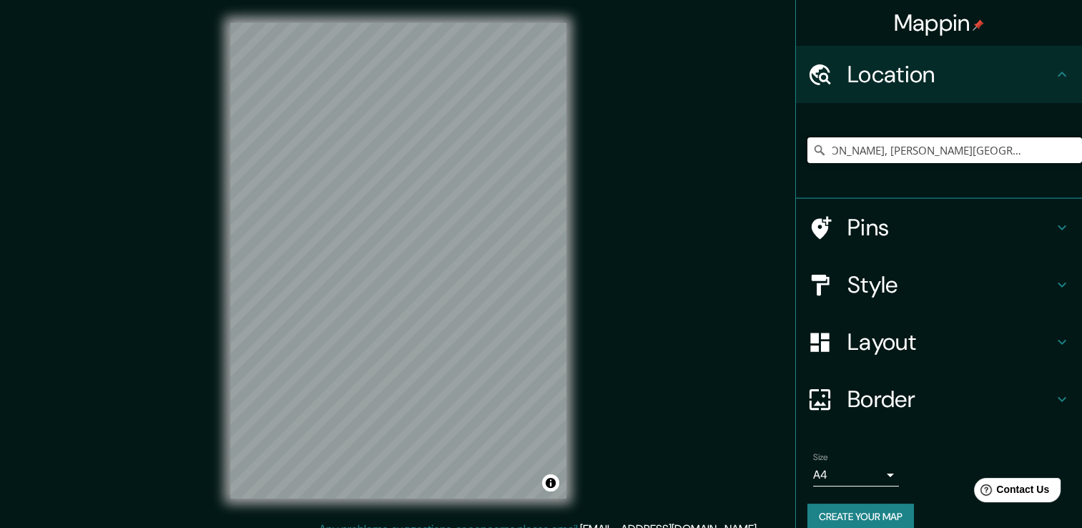
scroll to position [0, 0]
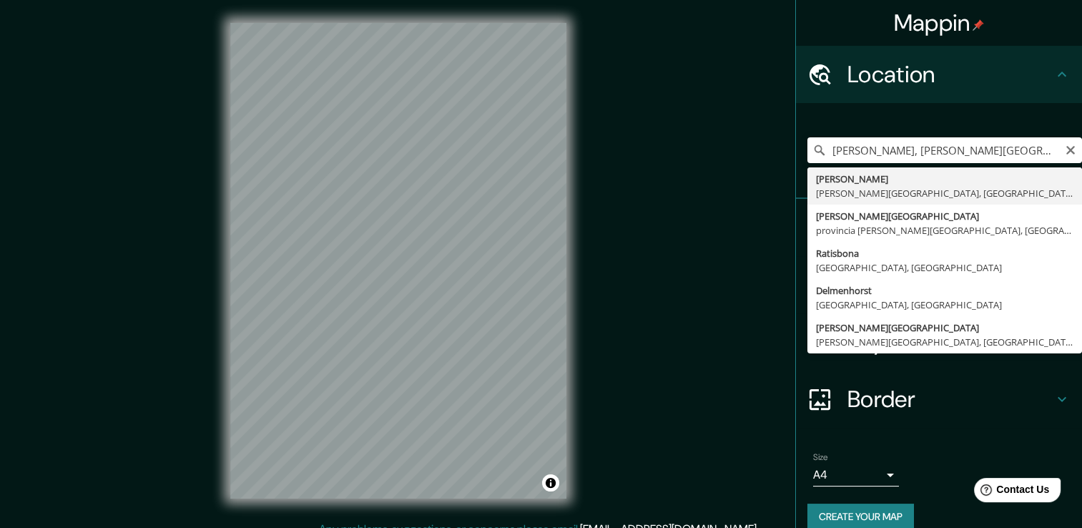
type input "[PERSON_NAME][GEOGRAPHIC_DATA], [GEOGRAPHIC_DATA][PERSON_NAME], [GEOGRAPHIC_DAT…"
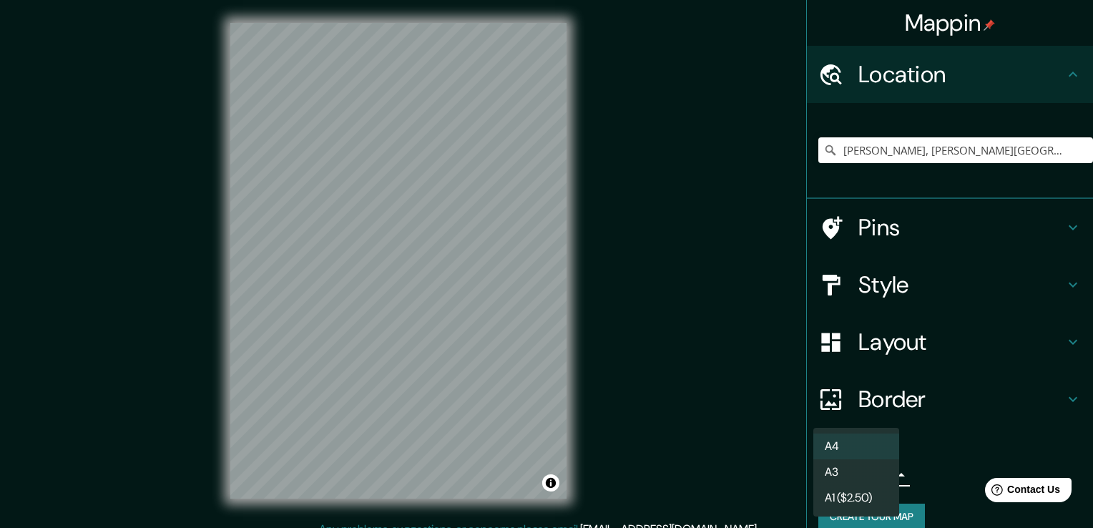
click at [872, 473] on body "Mappin Location Esquivel, Alcalá del Río, provincia de Sevilla, España Pins Sty…" at bounding box center [546, 264] width 1093 height 528
click at [854, 473] on li "A3" at bounding box center [856, 472] width 86 height 26
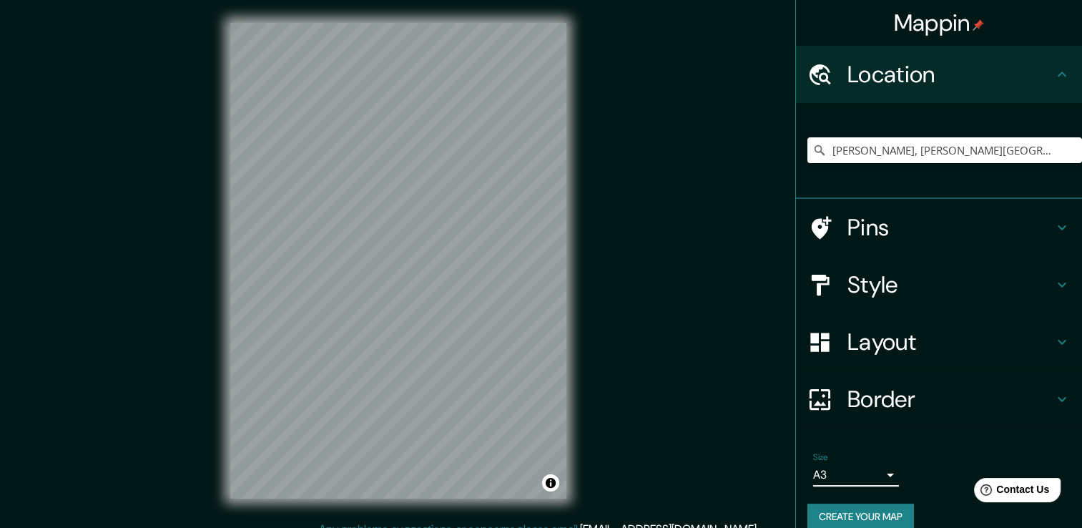
click at [882, 512] on button "Create your map" at bounding box center [860, 516] width 107 height 26
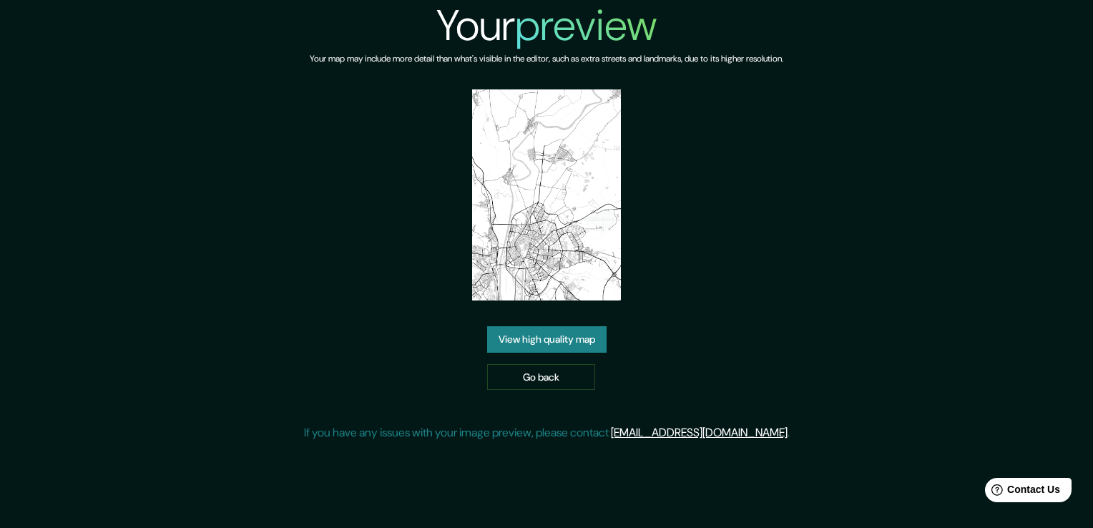
click at [574, 336] on link "View high quality map" at bounding box center [546, 339] width 119 height 26
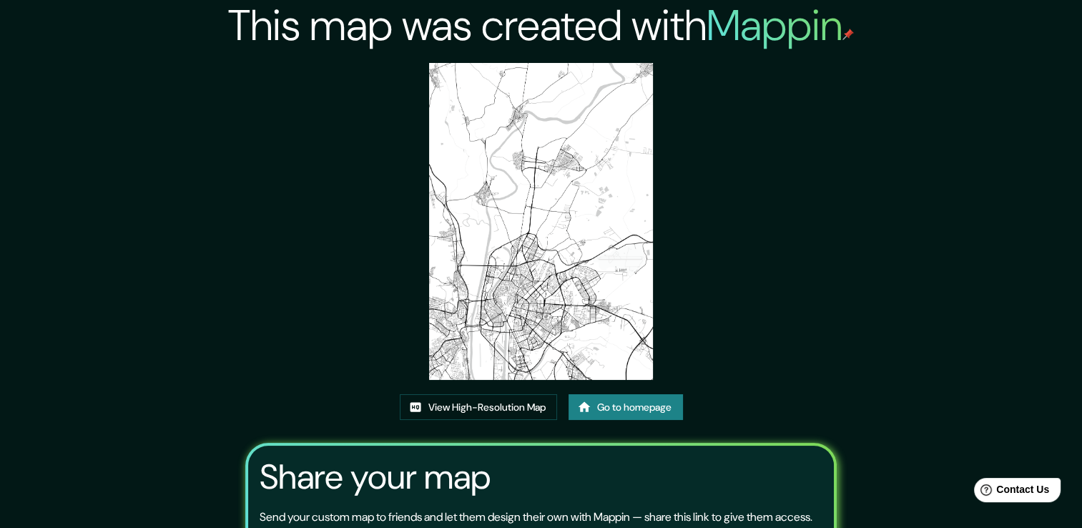
click at [728, 311] on div "This map was created with Mappin View High-Resolution Map Go to homepage Share …" at bounding box center [541, 328] width 626 height 657
